Goal: Task Accomplishment & Management: Manage account settings

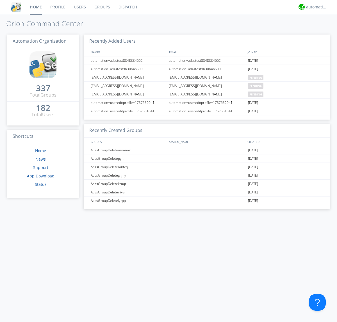
click at [102, 7] on link "Groups" at bounding box center [102, 7] width 24 height 14
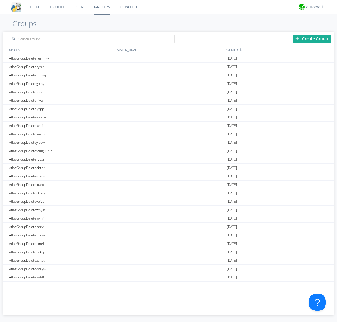
click at [312, 38] on div "Create Group" at bounding box center [312, 39] width 38 height 8
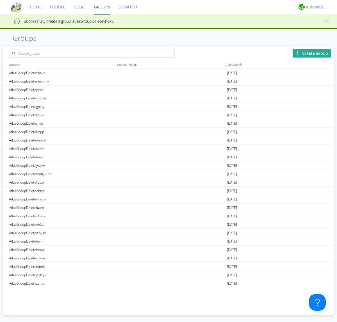
click at [102, 7] on link "Groups" at bounding box center [102, 7] width 24 height 14
type input "AtlasGroupDeletevhoxt"
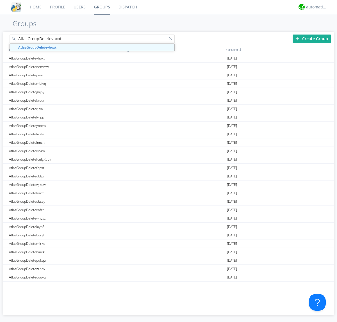
click at [79, 7] on link "Users" at bounding box center [79, 7] width 21 height 14
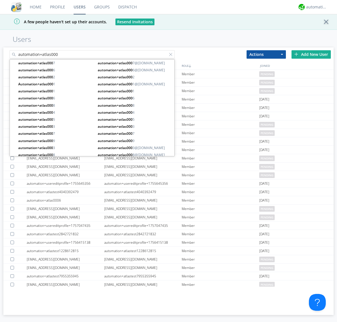
type input "automation+atlas000"
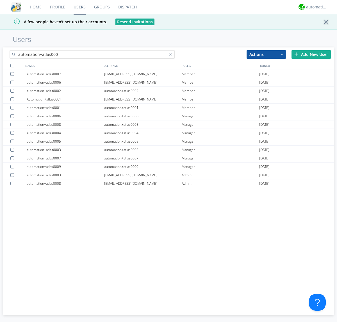
click at [12, 65] on div at bounding box center [12, 66] width 4 height 4
click at [266, 54] on button "Actions" at bounding box center [266, 54] width 39 height 8
click at [0, 0] on link "Add to Group" at bounding box center [0, 0] width 0 height 0
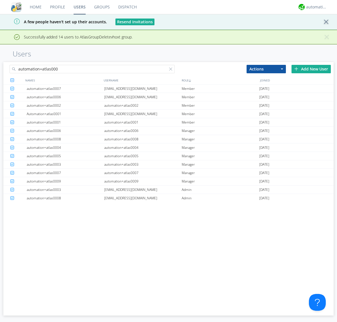
click at [102, 7] on link "Groups" at bounding box center [102, 7] width 24 height 14
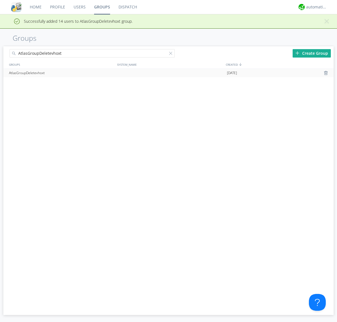
type input "AtlasGroupDeletevhoxt"
click at [326, 73] on div at bounding box center [327, 73] width 6 height 4
